Goal: Ask a question: Seek information or help from site administrators or community

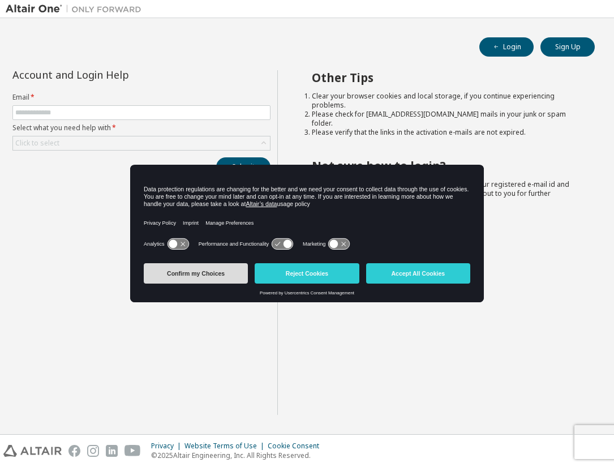
click at [187, 271] on button "Confirm my Choices" at bounding box center [196, 273] width 104 height 20
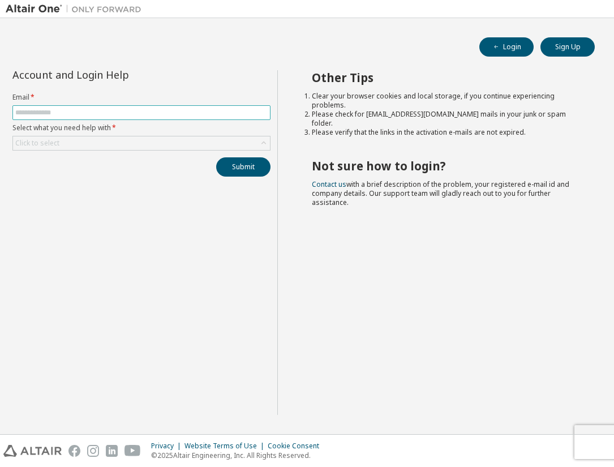
click at [26, 112] on input "text" at bounding box center [141, 112] width 253 height 9
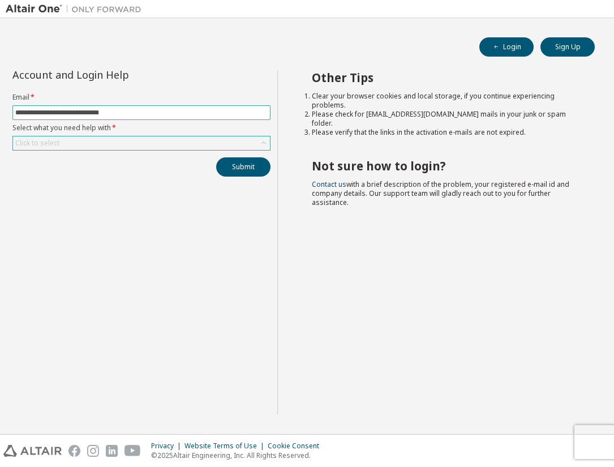
type input "**********"
click at [96, 147] on div "Click to select" at bounding box center [141, 143] width 257 height 14
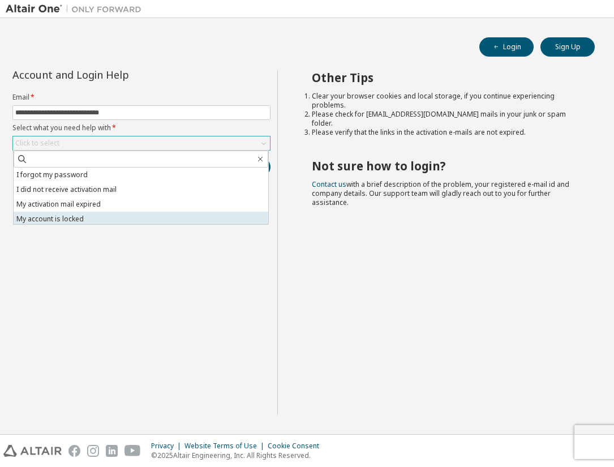
scroll to position [32, 0]
click at [125, 220] on li "I don't know but can't login" at bounding box center [141, 217] width 255 height 15
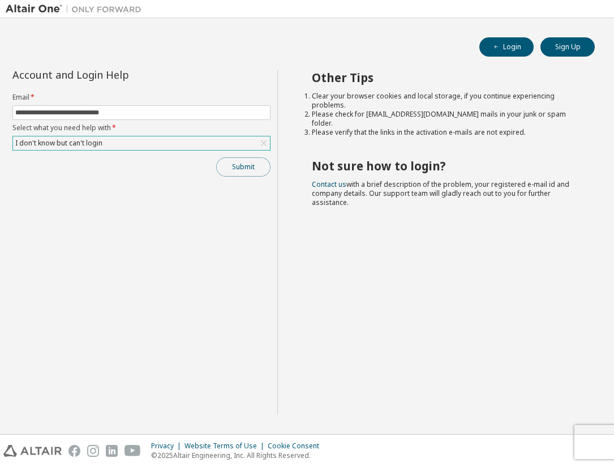
click at [242, 168] on button "Submit" at bounding box center [243, 166] width 54 height 19
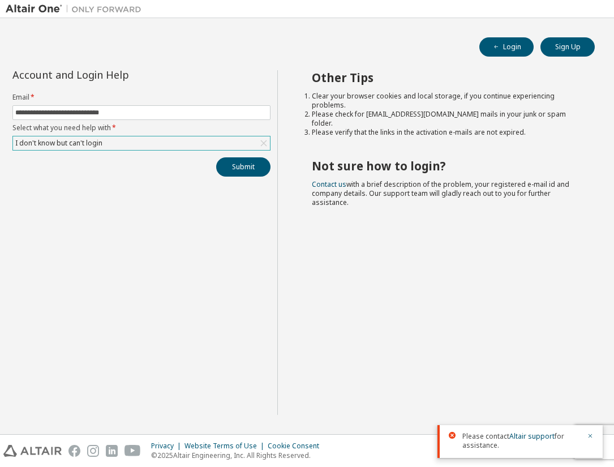
click at [63, 140] on div "I don't know but can't login" at bounding box center [59, 143] width 91 height 12
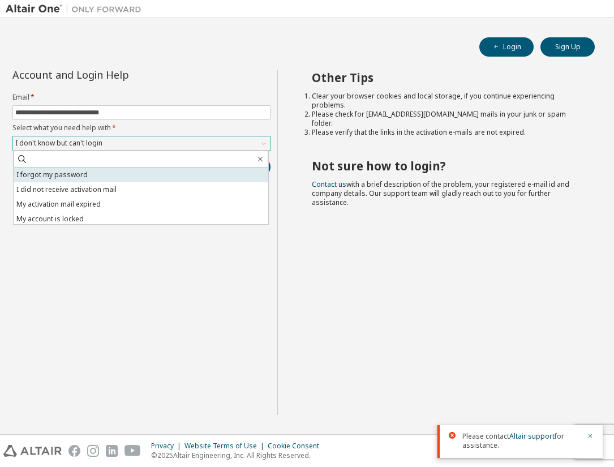
click at [70, 176] on li "I forgot my password" at bounding box center [141, 175] width 255 height 15
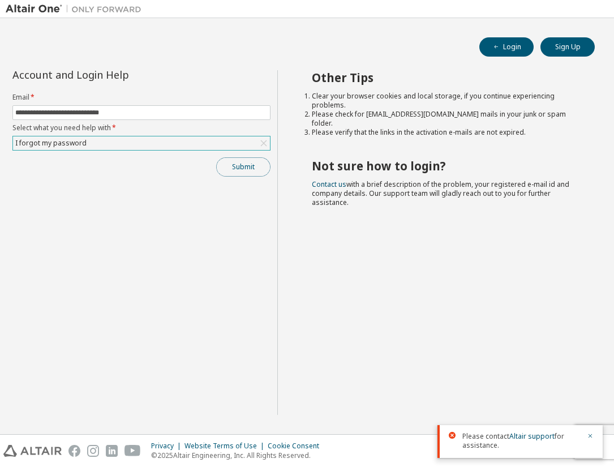
click at [243, 169] on button "Submit" at bounding box center [243, 166] width 54 height 19
